Goal: Entertainment & Leisure: Participate in discussion

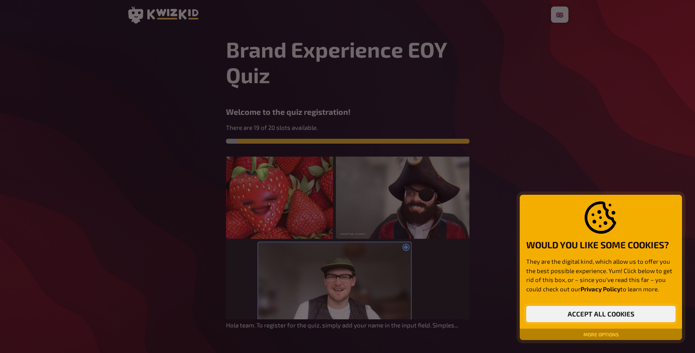
click at [593, 317] on button "Accept all cookies" at bounding box center [600, 314] width 149 height 16
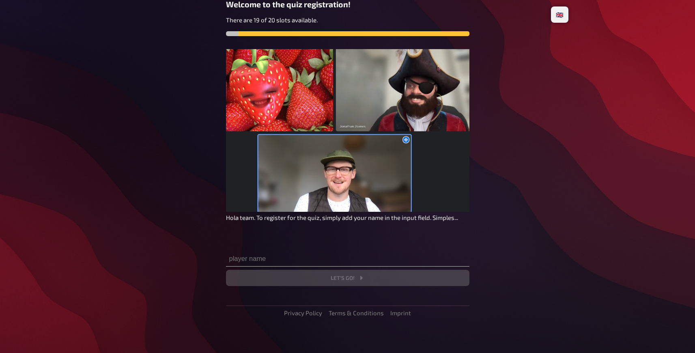
scroll to position [110, 0]
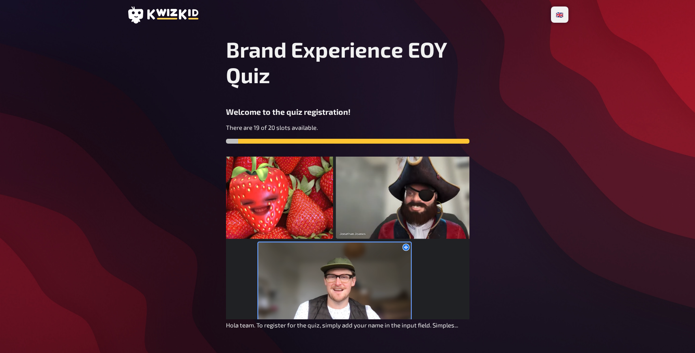
click at [359, 277] on img at bounding box center [347, 238] width 243 height 163
click at [347, 327] on span "Hola team. To register for the quiz, simply add your name in the input field. S…" at bounding box center [342, 324] width 232 height 7
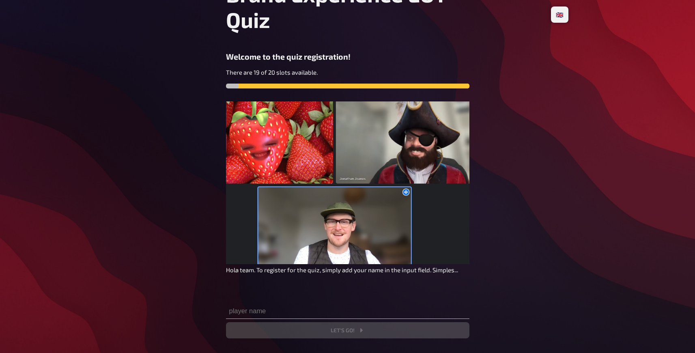
scroll to position [110, 0]
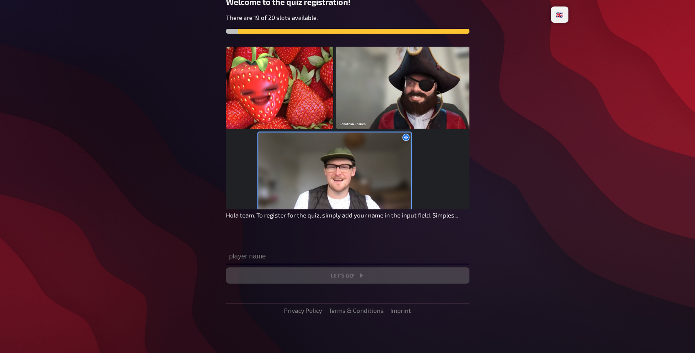
click at [317, 260] on input "text" at bounding box center [347, 256] width 243 height 16
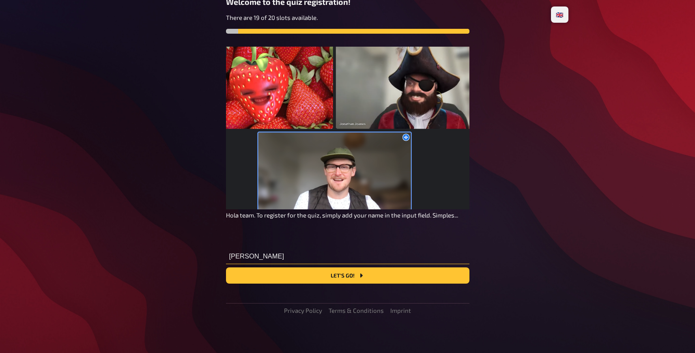
type input "[PERSON_NAME]"
click at [337, 275] on button "Let's go!" at bounding box center [347, 275] width 243 height 16
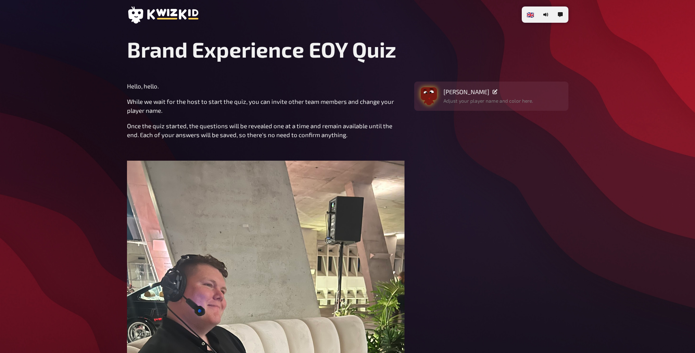
click at [424, 97] on img "button" at bounding box center [429, 94] width 16 height 16
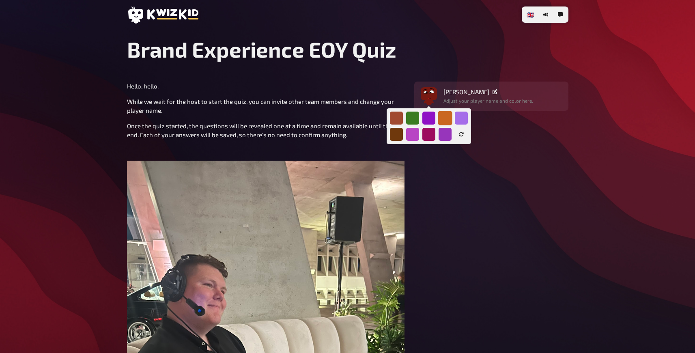
click at [448, 117] on div at bounding box center [445, 118] width 14 height 14
click at [397, 135] on div at bounding box center [396, 134] width 14 height 14
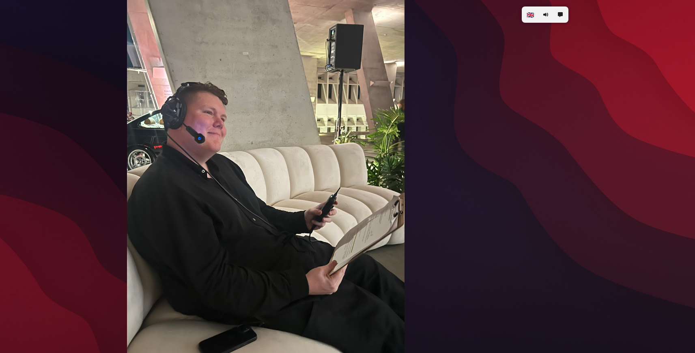
scroll to position [309, 0]
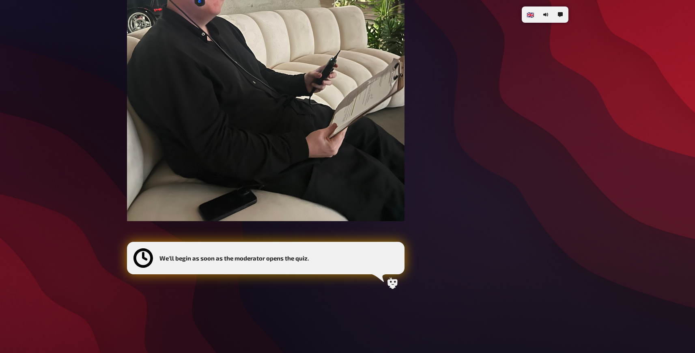
click at [381, 265] on div "We'll begin as soon as the moderator opens the quiz." at bounding box center [265, 257] width 264 height 19
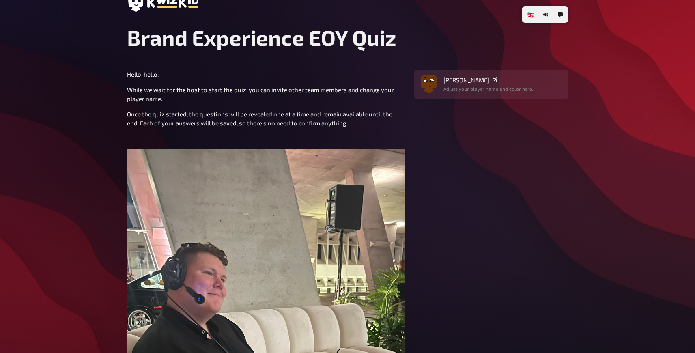
scroll to position [0, 0]
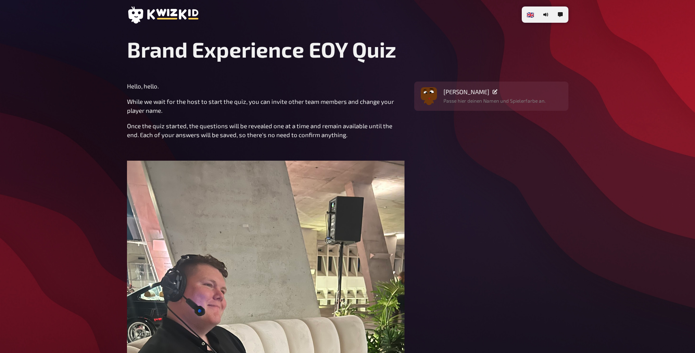
click at [447, 251] on section "Hello, hello. While we wait for the host to start the quiz, you can invite othe…" at bounding box center [347, 343] width 441 height 522
click at [342, 73] on main "Brand Experience EOY Quiz Hello, hello. While we wait for the host to start the…" at bounding box center [347, 330] width 441 height 587
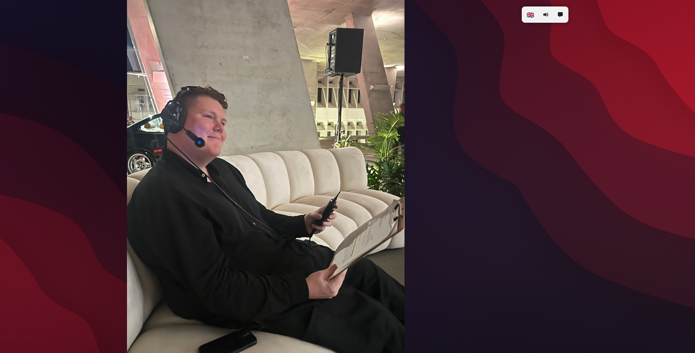
scroll to position [309, 0]
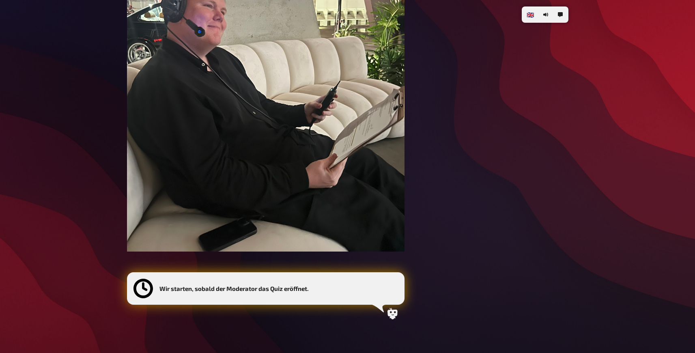
scroll to position [309, 0]
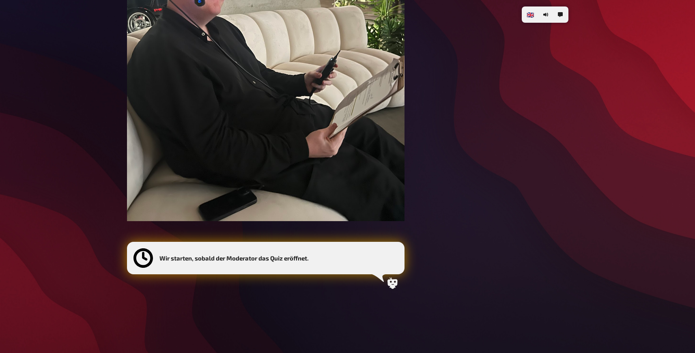
click at [473, 131] on section "Hello, hello. While we wait for the host to start the quiz, you can invite othe…" at bounding box center [347, 33] width 441 height 522
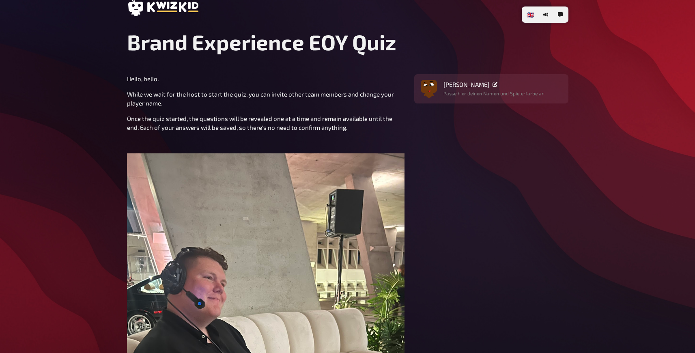
scroll to position [0, 0]
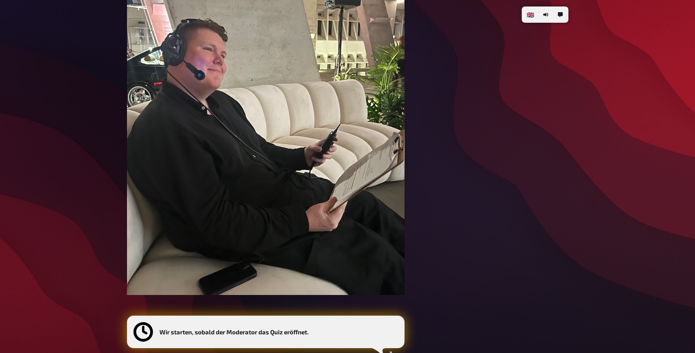
scroll to position [309, 0]
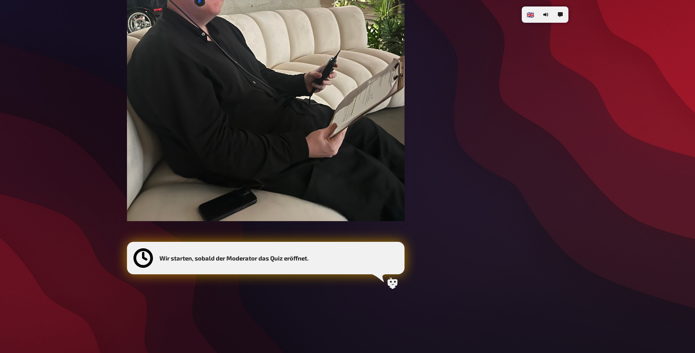
click at [398, 272] on div "Wir starten, sobald der Moderator das Quiz eröffnet." at bounding box center [265, 258] width 277 height 32
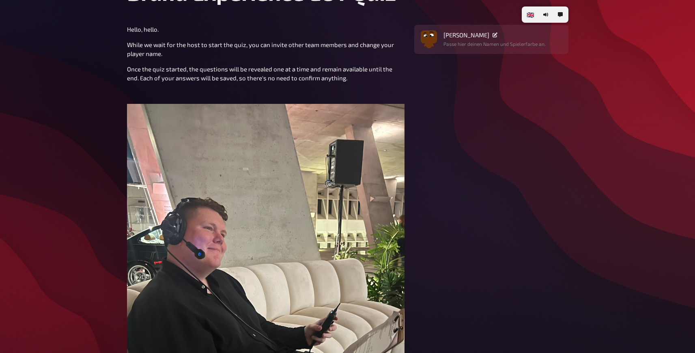
scroll to position [43, 0]
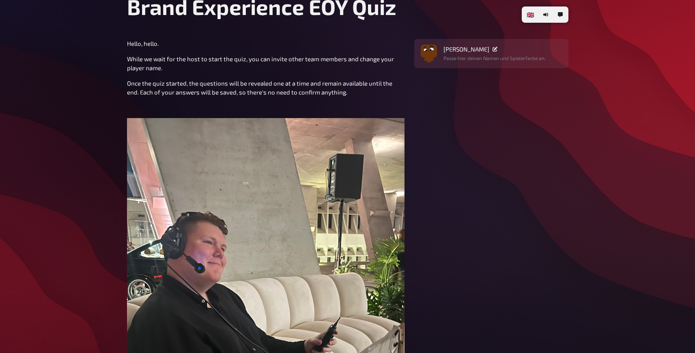
click at [481, 174] on section "Hello, hello. While we wait for the host to start the quiz, you can invite othe…" at bounding box center [347, 300] width 441 height 522
click at [458, 51] on div "[PERSON_NAME]" at bounding box center [494, 48] width 102 height 7
click at [455, 50] on span "[PERSON_NAME]" at bounding box center [466, 48] width 46 height 7
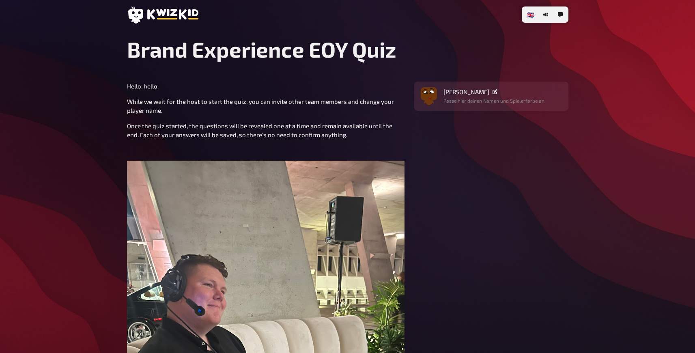
scroll to position [277, 0]
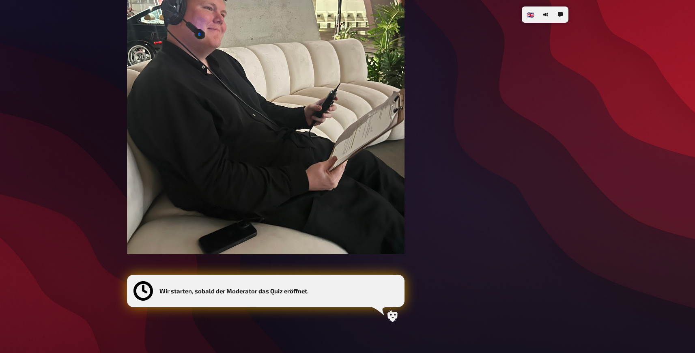
click at [377, 312] on icon at bounding box center [379, 311] width 14 height 8
click at [389, 317] on icon at bounding box center [392, 315] width 10 height 11
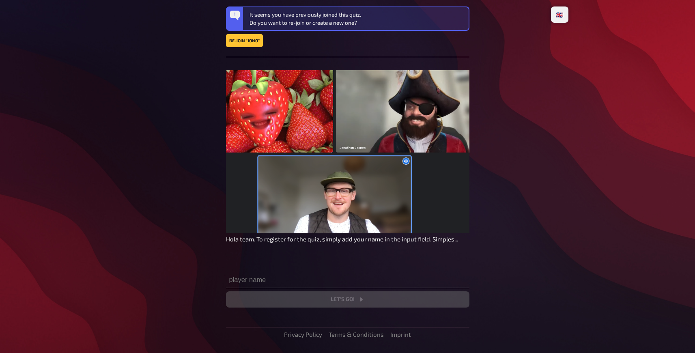
scroll to position [163, 0]
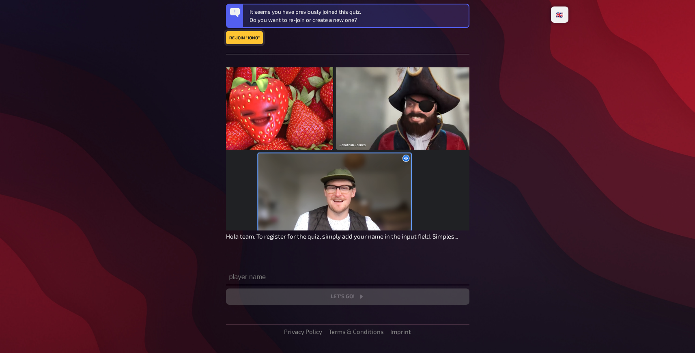
click at [243, 39] on button "Re-join “Jono”" at bounding box center [244, 37] width 37 height 13
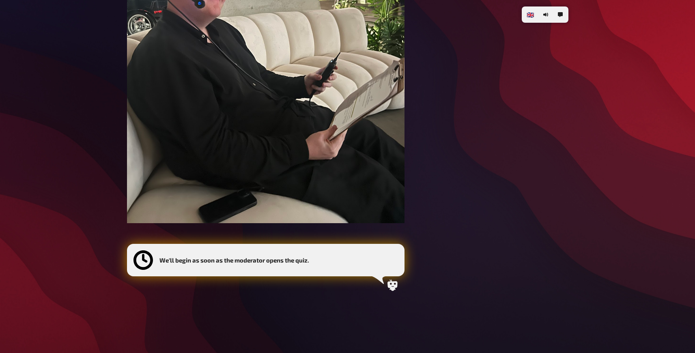
scroll to position [309, 0]
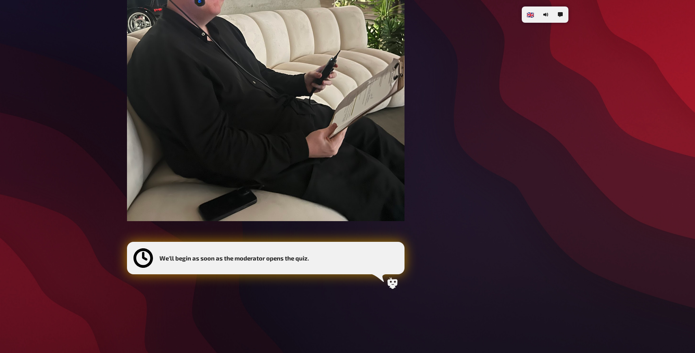
click at [302, 258] on b "We'll begin as soon as the moderator opens the quiz." at bounding box center [234, 257] width 150 height 7
click at [400, 284] on div "Hello, hello. While we wait for the host to start the quiz, you can invite othe…" at bounding box center [265, 33] width 277 height 522
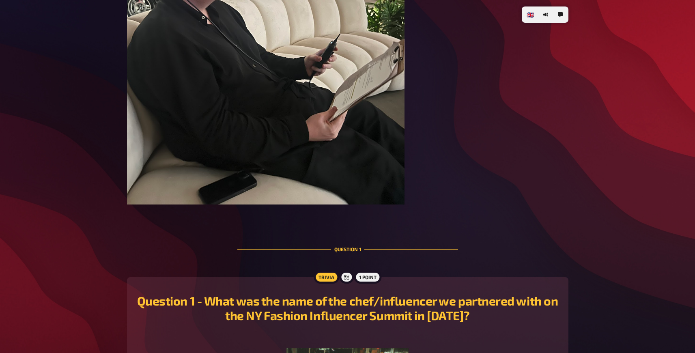
scroll to position [498, 0]
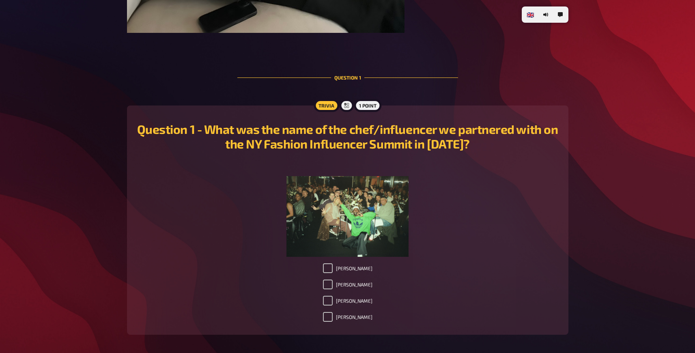
click at [350, 143] on h2 "Question 1 - What was the name of the chef/influencer we partnered with on the …" at bounding box center [348, 136] width 422 height 29
drag, startPoint x: 232, startPoint y: 144, endPoint x: 492, endPoint y: 147, distance: 260.4
click at [492, 147] on h2 "Question 1 - What was the name of the chef/influencer we partnered with on the …" at bounding box center [348, 136] width 422 height 29
copy h2 "NY Fashion Influencer Summit in [DATE]"
click at [328, 284] on input "[PERSON_NAME]" at bounding box center [328, 284] width 10 height 10
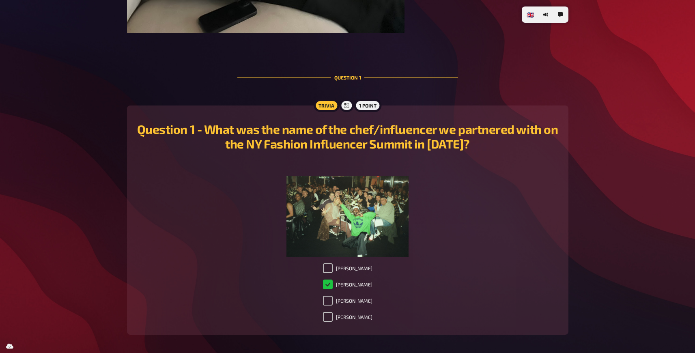
scroll to position [532, 0]
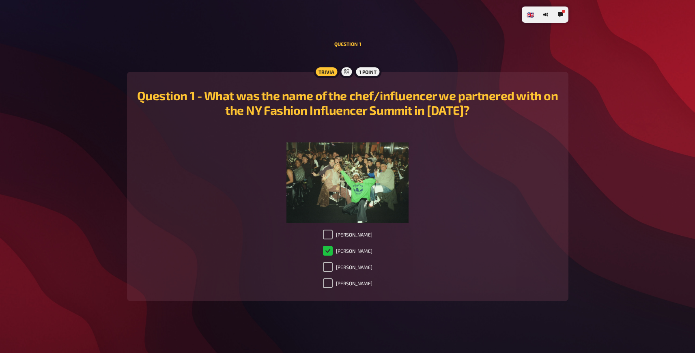
click at [336, 251] on label "[PERSON_NAME]" at bounding box center [347, 251] width 49 height 10
click at [333, 251] on input "[PERSON_NAME]" at bounding box center [328, 251] width 10 height 10
click at [336, 251] on label "[PERSON_NAME]" at bounding box center [347, 251] width 49 height 10
click at [333, 251] on input "[PERSON_NAME]" at bounding box center [328, 251] width 10 height 10
checkbox input "true"
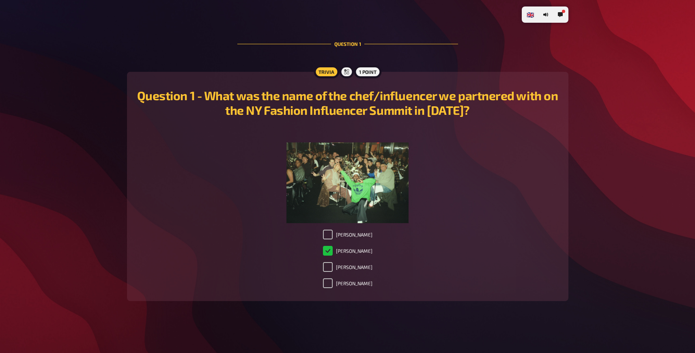
click at [375, 250] on div "[PERSON_NAME] [PERSON_NAME] Onuwachi [PERSON_NAME] [PERSON_NAME]" at bounding box center [348, 261] width 422 height 62
drag, startPoint x: 378, startPoint y: 250, endPoint x: 334, endPoint y: 252, distance: 44.3
click at [334, 252] on div "[PERSON_NAME] [PERSON_NAME] Onuwachi [PERSON_NAME] [PERSON_NAME]" at bounding box center [348, 261] width 422 height 62
copy label "[PERSON_NAME]"
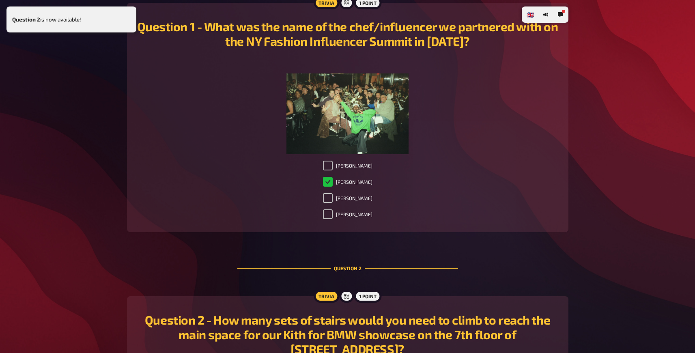
scroll to position [859, 0]
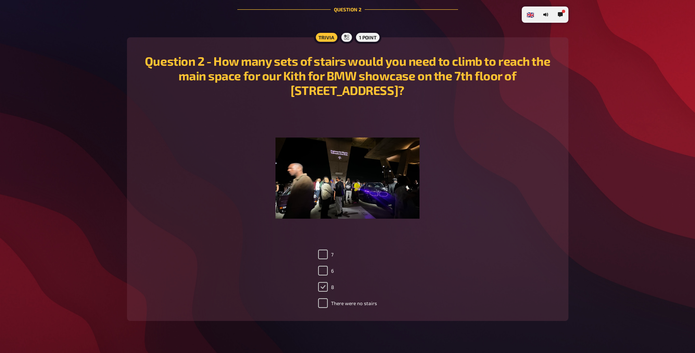
click at [324, 288] on input "8" at bounding box center [323, 287] width 10 height 10
checkbox input "true"
click at [324, 275] on input "6" at bounding box center [323, 271] width 10 height 10
checkbox input "true"
checkbox input "false"
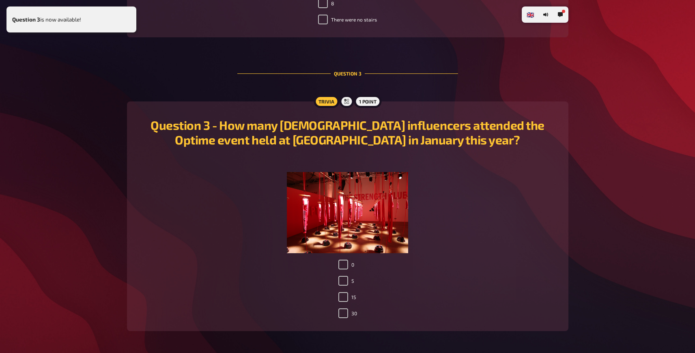
scroll to position [1173, 0]
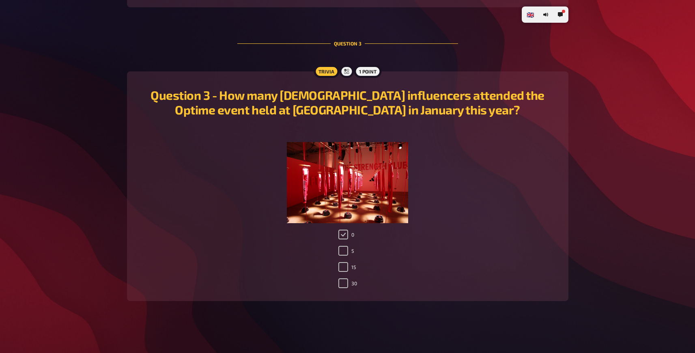
click at [344, 234] on input "0" at bounding box center [343, 235] width 10 height 10
checkbox input "true"
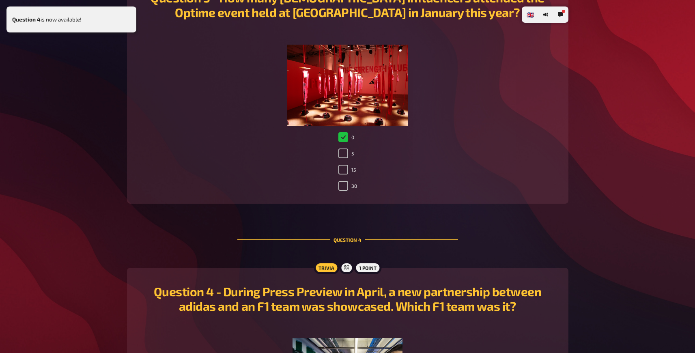
scroll to position [1476, 0]
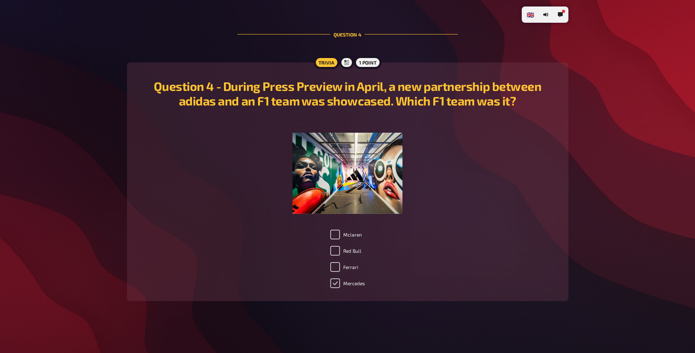
click at [337, 283] on input "Mercedes" at bounding box center [335, 283] width 10 height 10
checkbox input "true"
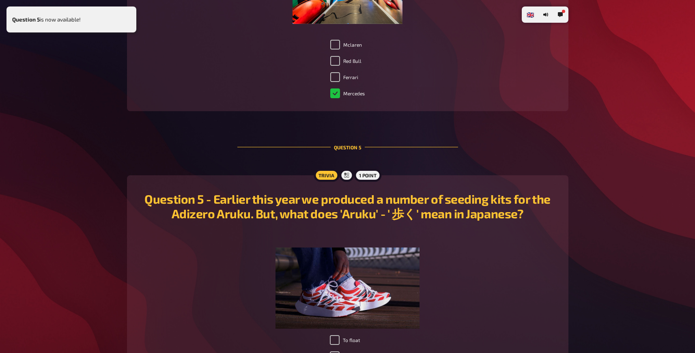
scroll to position [1772, 0]
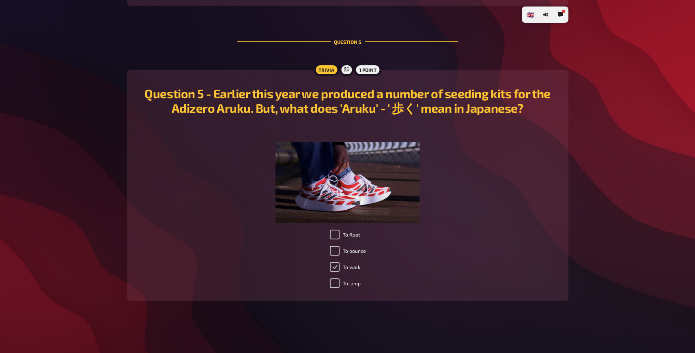
click at [334, 269] on input "To walk" at bounding box center [335, 267] width 10 height 10
checkbox input "true"
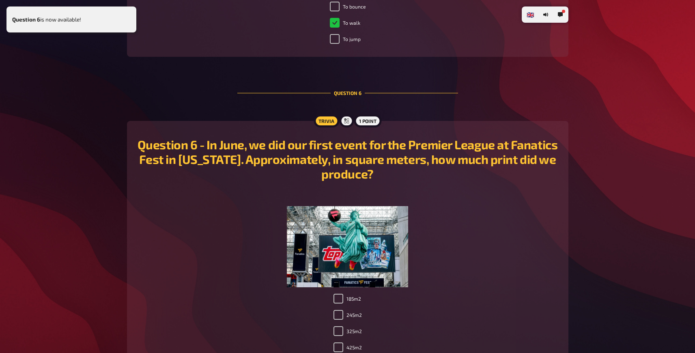
scroll to position [2080, 0]
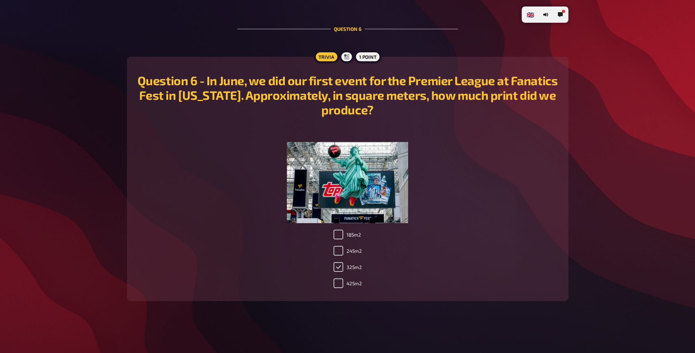
click at [337, 269] on input "325m2" at bounding box center [338, 267] width 10 height 10
checkbox input "true"
click at [336, 252] on input "245m2" at bounding box center [338, 251] width 10 height 10
checkbox input "true"
checkbox input "false"
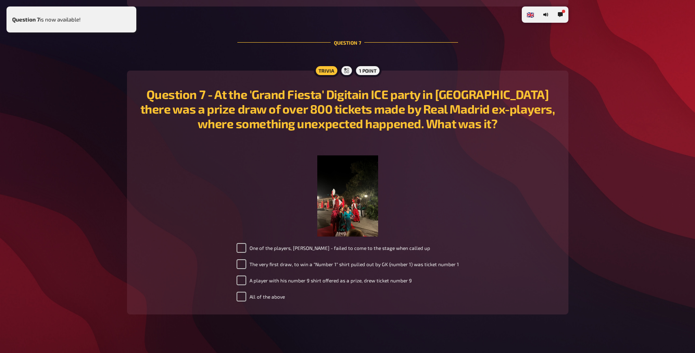
scroll to position [2389, 0]
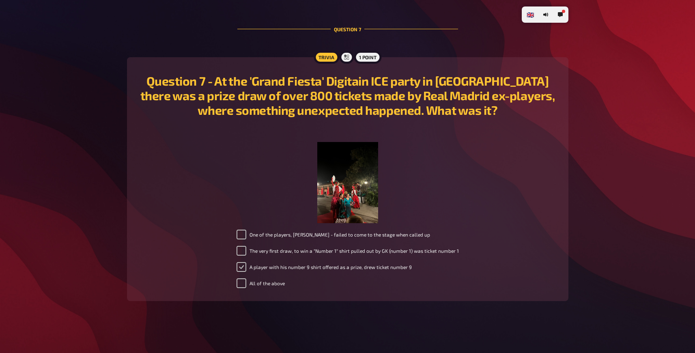
click at [245, 268] on input "A player with his number 9 shirt offered as a prize, drew ticket number 9" at bounding box center [241, 267] width 10 height 10
checkbox input "true"
click at [216, 262] on div "One of the players, [PERSON_NAME] - failed to come to the stage when called up …" at bounding box center [348, 261] width 422 height 62
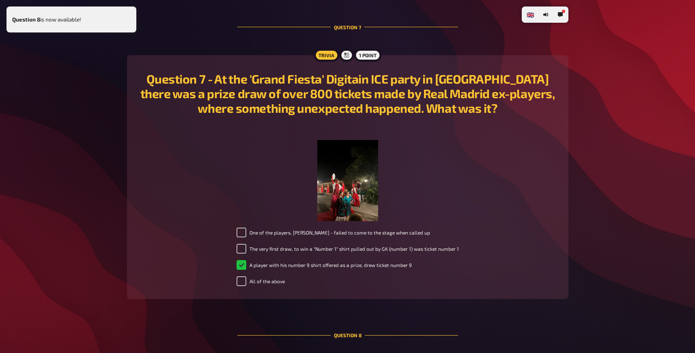
scroll to position [2697, 0]
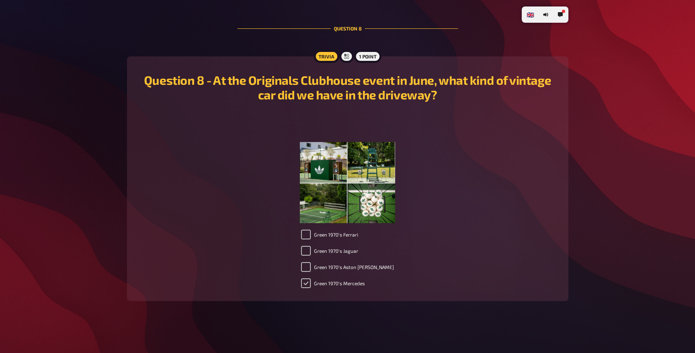
click at [311, 282] on input "Green 1970's Mercedes" at bounding box center [306, 283] width 10 height 10
checkbox input "true"
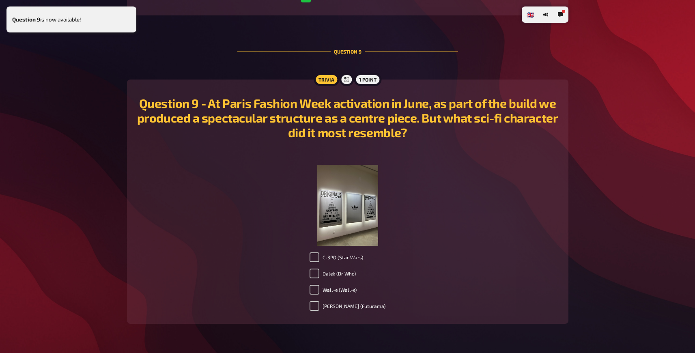
scroll to position [3006, 0]
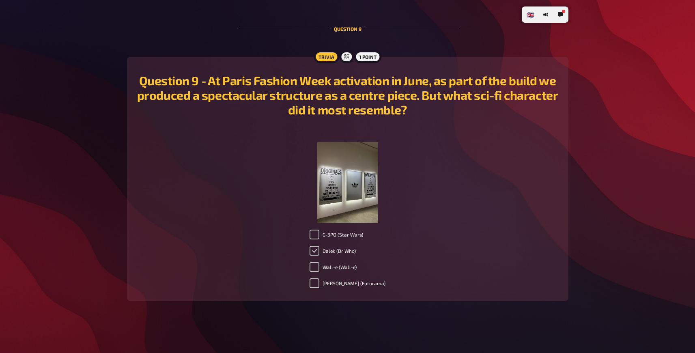
click at [319, 251] on input "Dalek (Dr Who)" at bounding box center [314, 251] width 10 height 10
click at [339, 251] on label "Dalek (Dr Who)" at bounding box center [332, 251] width 46 height 10
click at [319, 251] on input "Dalek (Dr Who)" at bounding box center [314, 251] width 10 height 10
checkbox input "true"
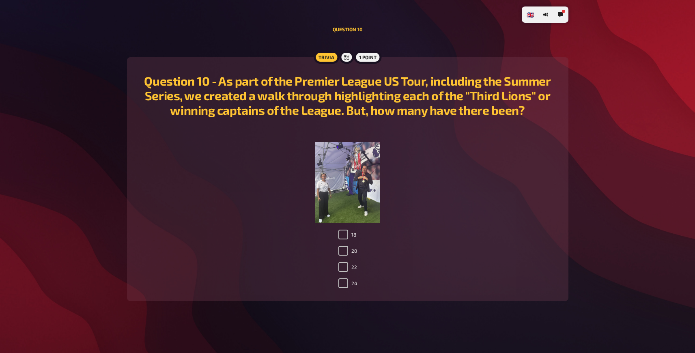
scroll to position [3314, 0]
click at [343, 253] on input "20" at bounding box center [343, 251] width 10 height 10
checkbox input "true"
click at [346, 265] on input "22" at bounding box center [343, 267] width 10 height 10
checkbox input "true"
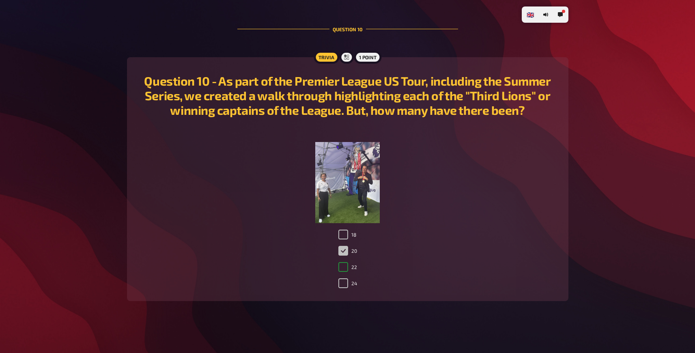
checkbox input "false"
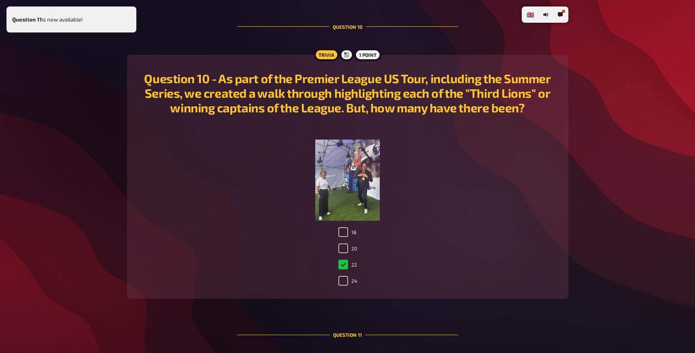
scroll to position [3608, 0]
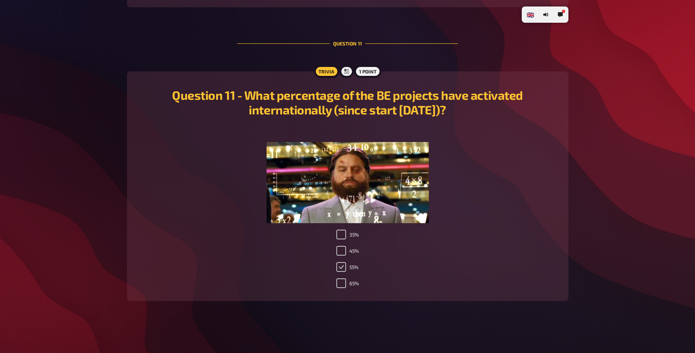
click at [341, 268] on input "55%" at bounding box center [341, 267] width 10 height 10
checkbox input "true"
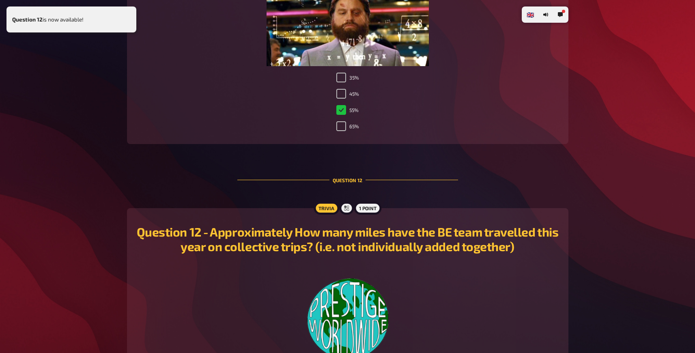
scroll to position [3901, 0]
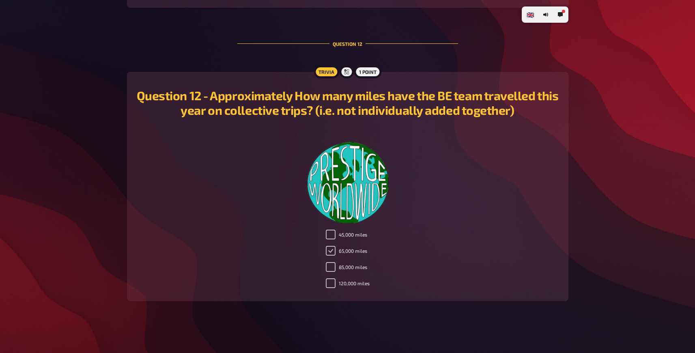
click at [330, 250] on input "65,000 miles" at bounding box center [331, 251] width 10 height 10
checkbox input "true"
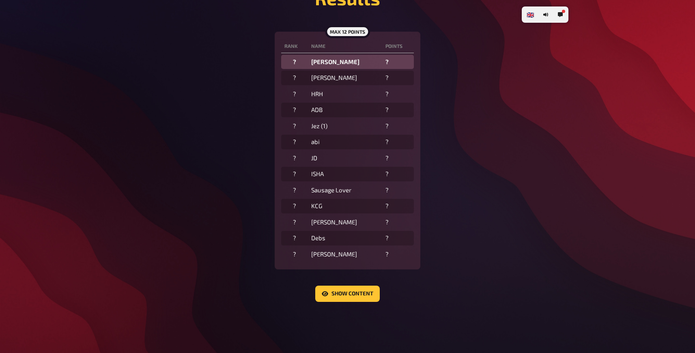
scroll to position [207, 0]
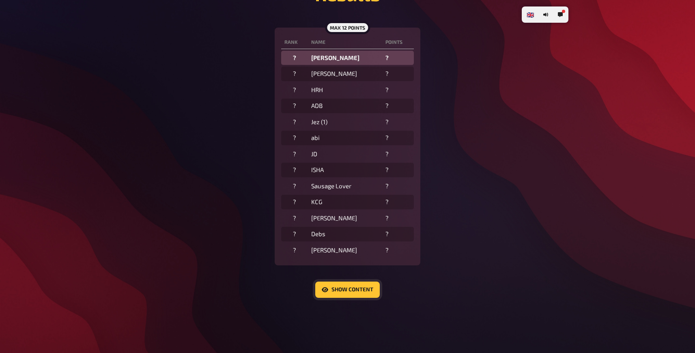
click at [337, 291] on button "Show content" at bounding box center [347, 290] width 64 height 16
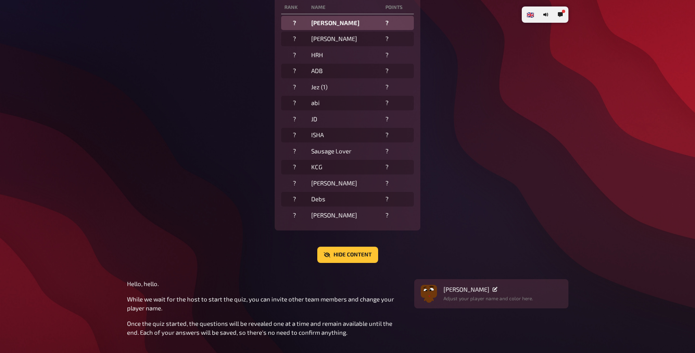
scroll to position [135, 0]
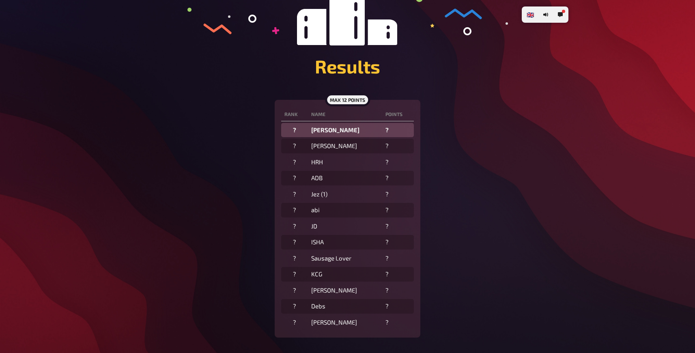
click at [341, 101] on div "max 12 points" at bounding box center [347, 99] width 45 height 13
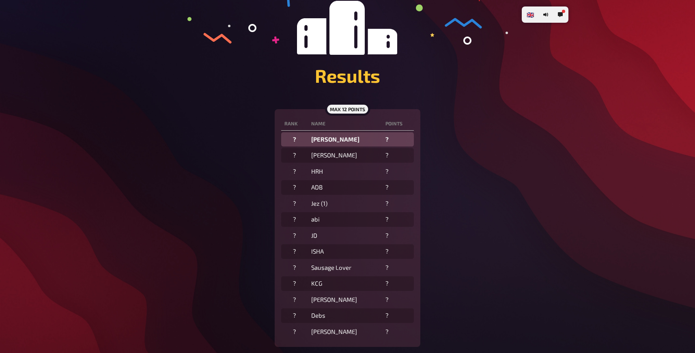
scroll to position [141, 0]
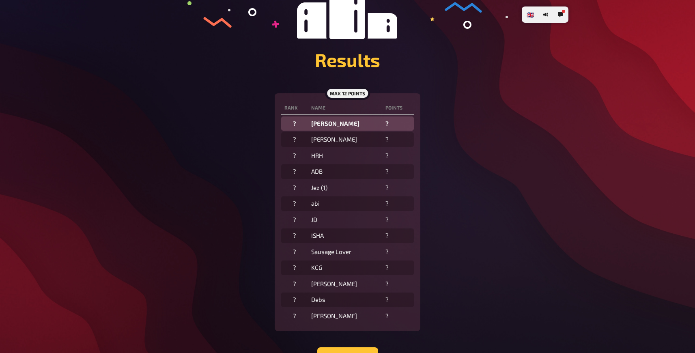
click at [363, 95] on div "max 12 points" at bounding box center [347, 93] width 45 height 13
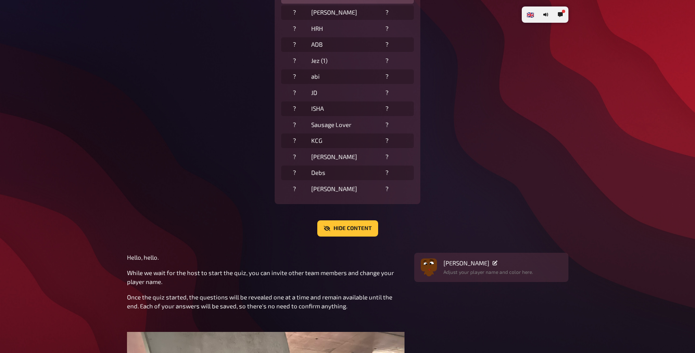
scroll to position [273, 0]
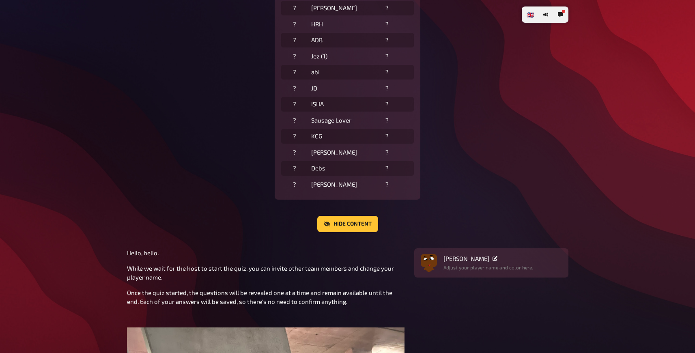
click at [454, 221] on div "Hide content" at bounding box center [347, 224] width 441 height 16
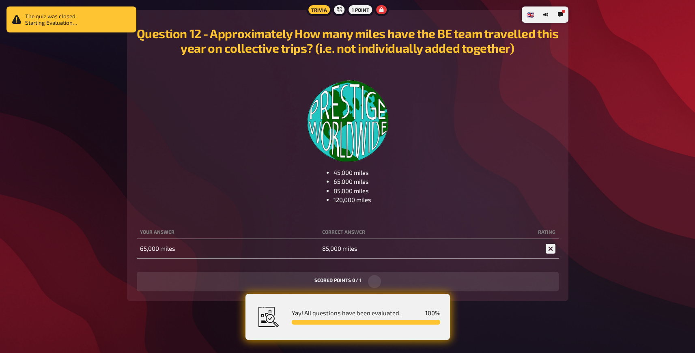
scroll to position [4639, 0]
